Goal: Navigation & Orientation: Find specific page/section

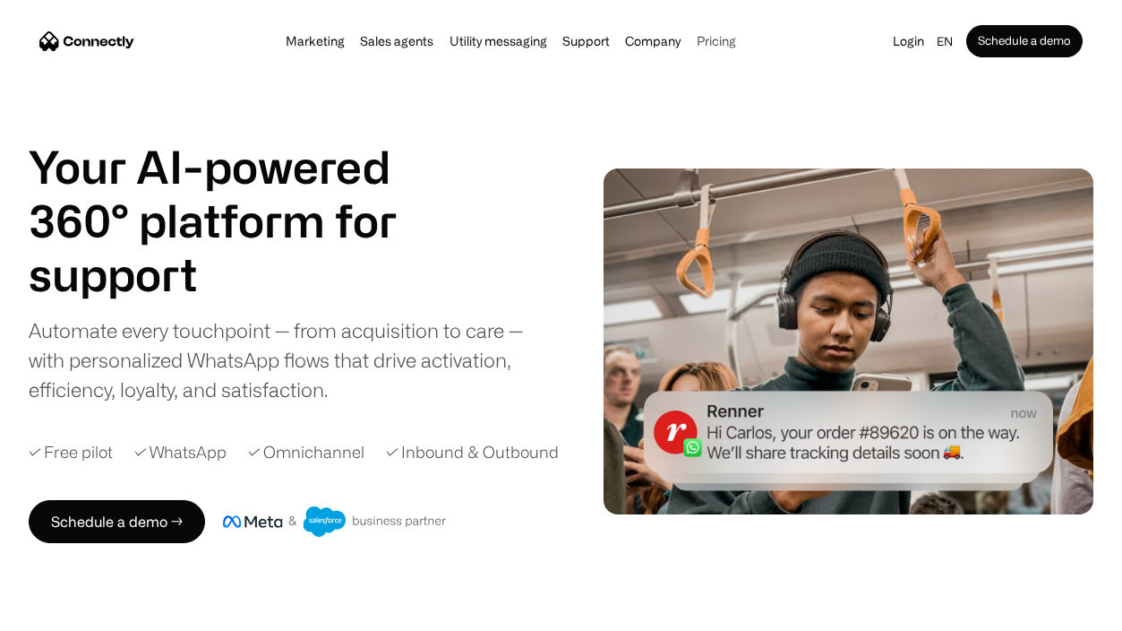
click at [718, 45] on link "Pricing" at bounding box center [716, 41] width 50 height 14
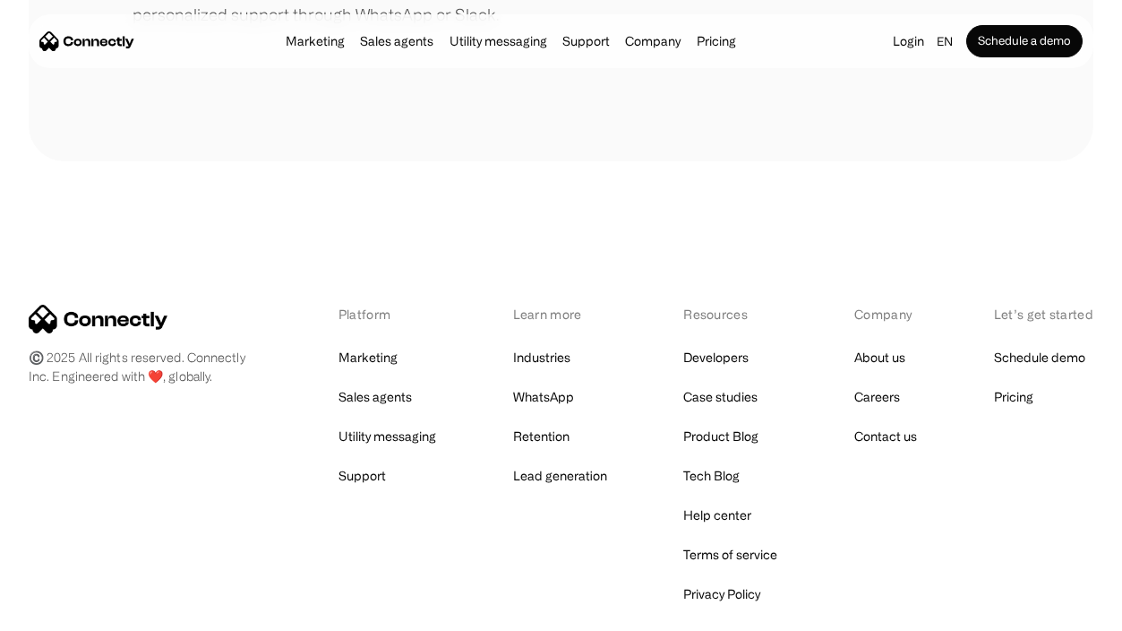
scroll to position [1058, 0]
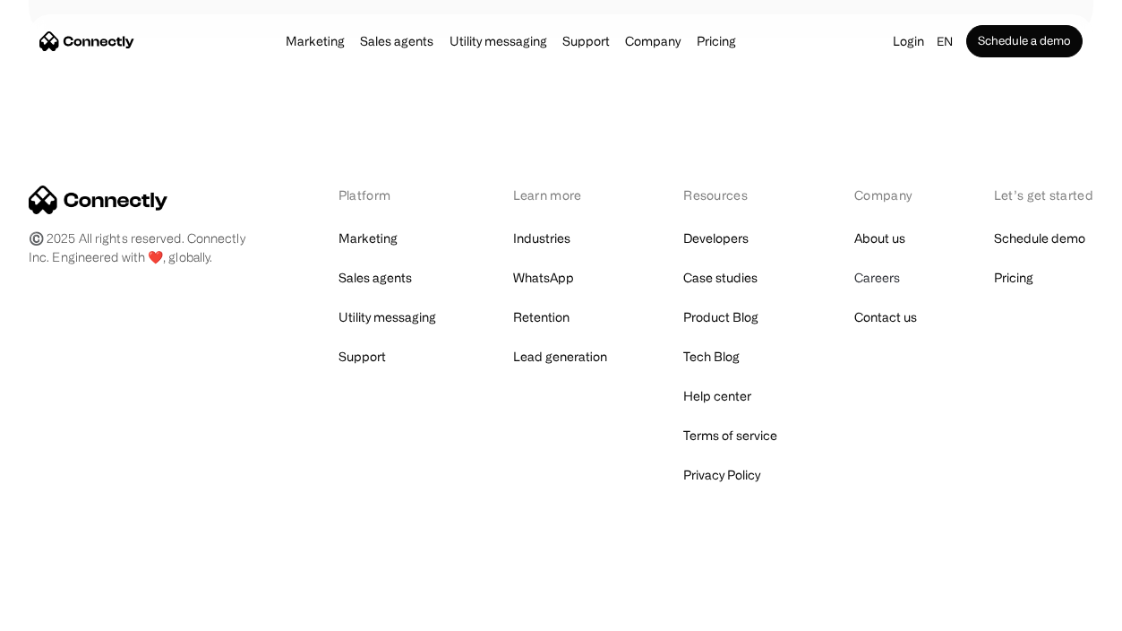
click at [882, 283] on link "Careers" at bounding box center [877, 277] width 46 height 25
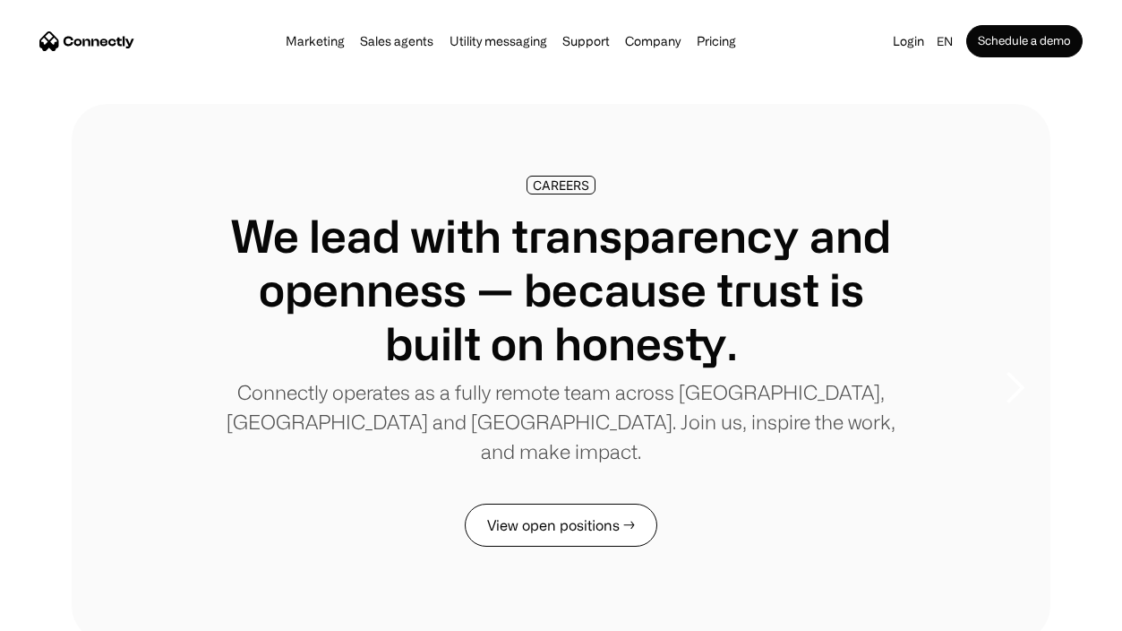
click at [556, 503] on link "View open positions →" at bounding box center [561, 524] width 193 height 43
